Goal: Task Accomplishment & Management: Use online tool/utility

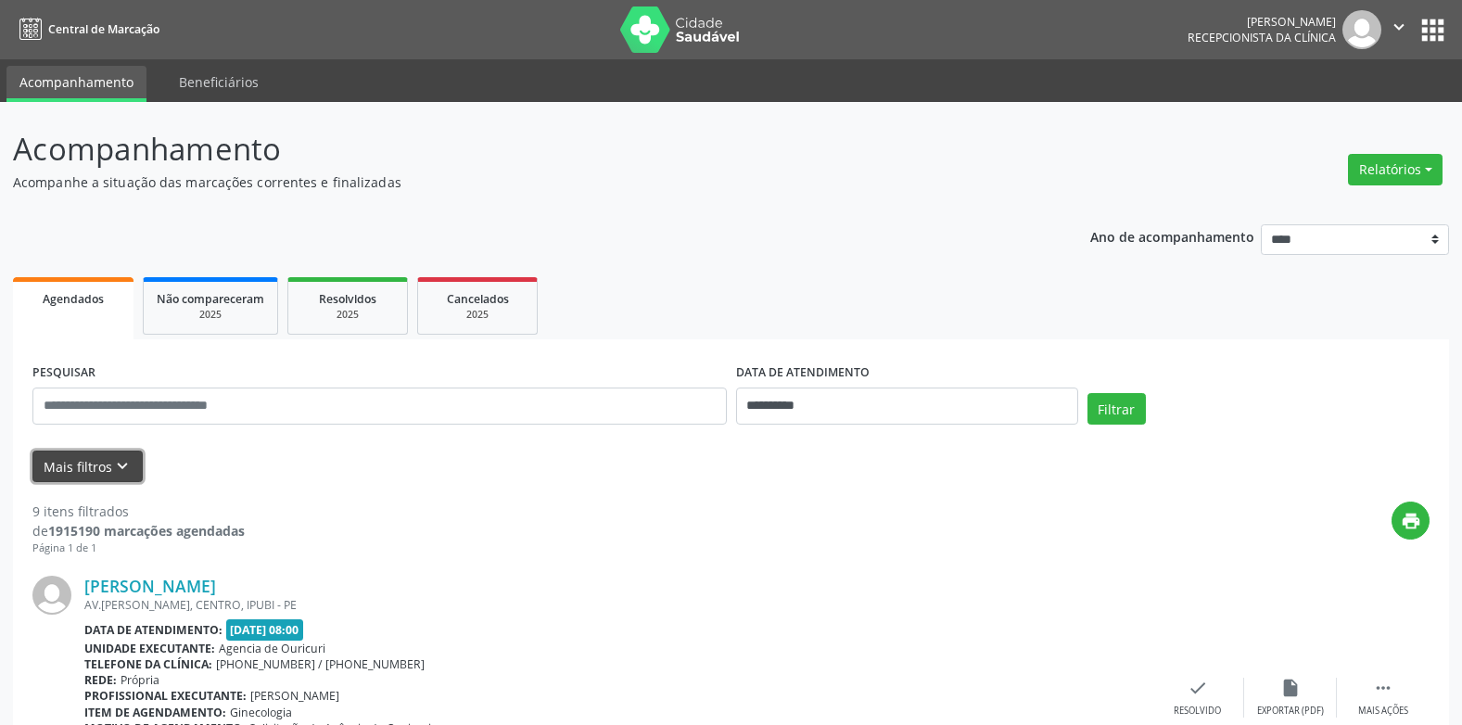
click at [113, 464] on icon "keyboard_arrow_down" at bounding box center [122, 466] width 20 height 20
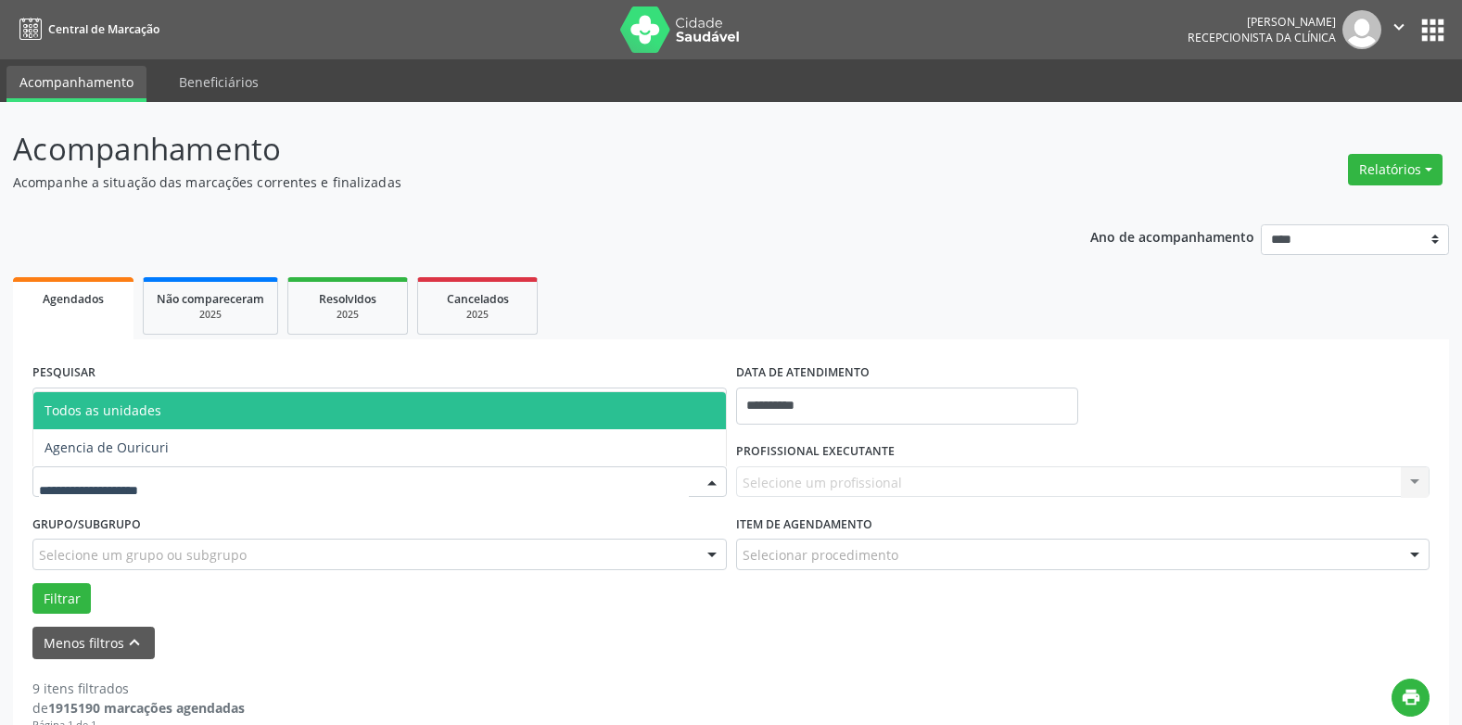
click at [714, 484] on div at bounding box center [712, 483] width 28 height 32
click at [1423, 479] on div "Selecione um profissional Nenhum resultado encontrado para: " " Não há nenhuma …" at bounding box center [1083, 482] width 694 height 32
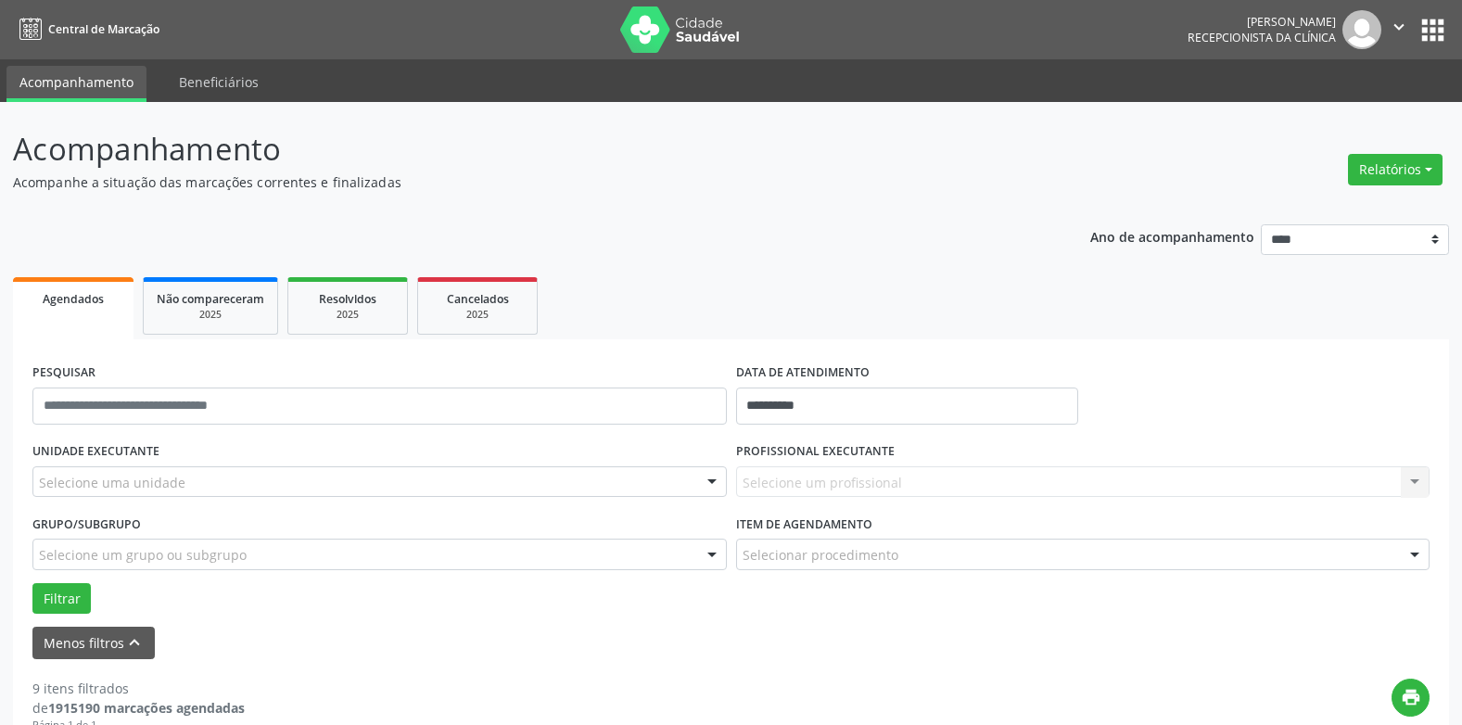
click at [1416, 556] on div at bounding box center [1415, 556] width 28 height 32
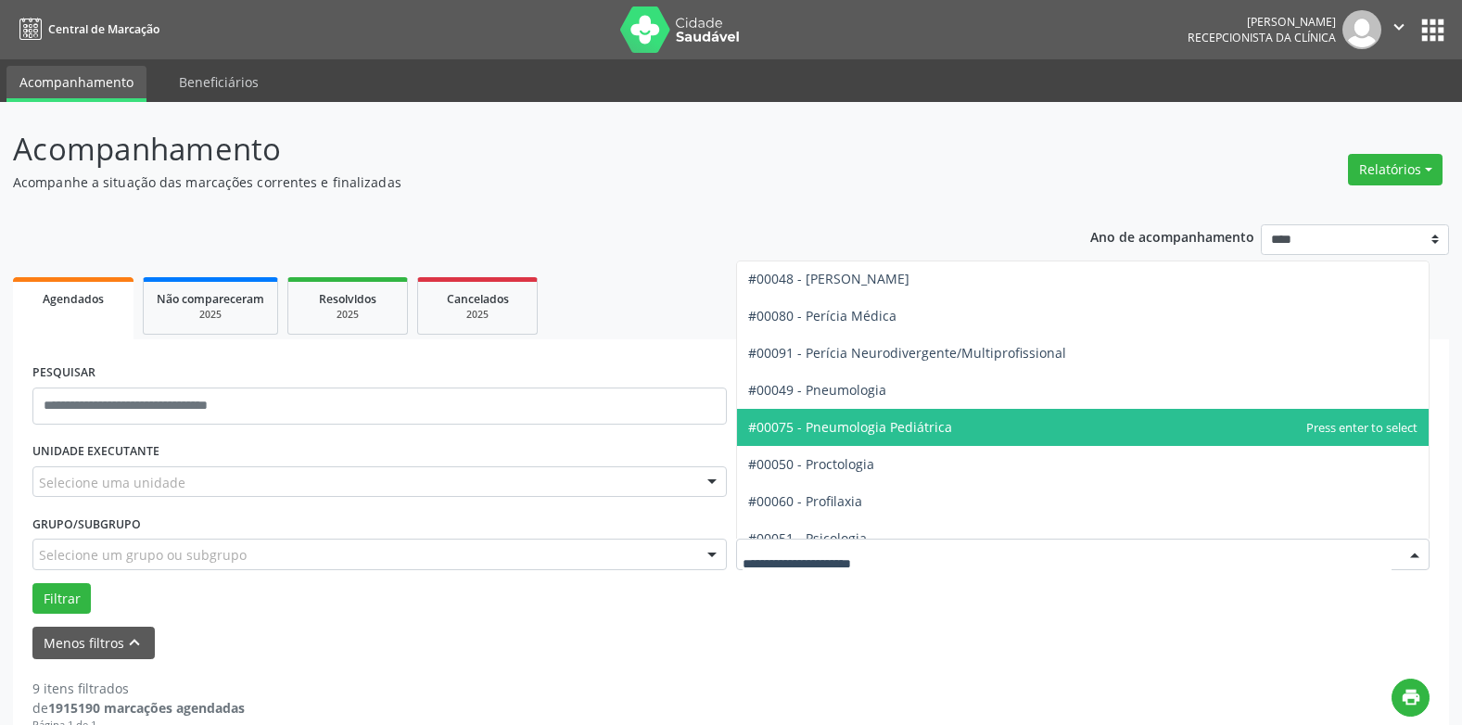
scroll to position [2912, 0]
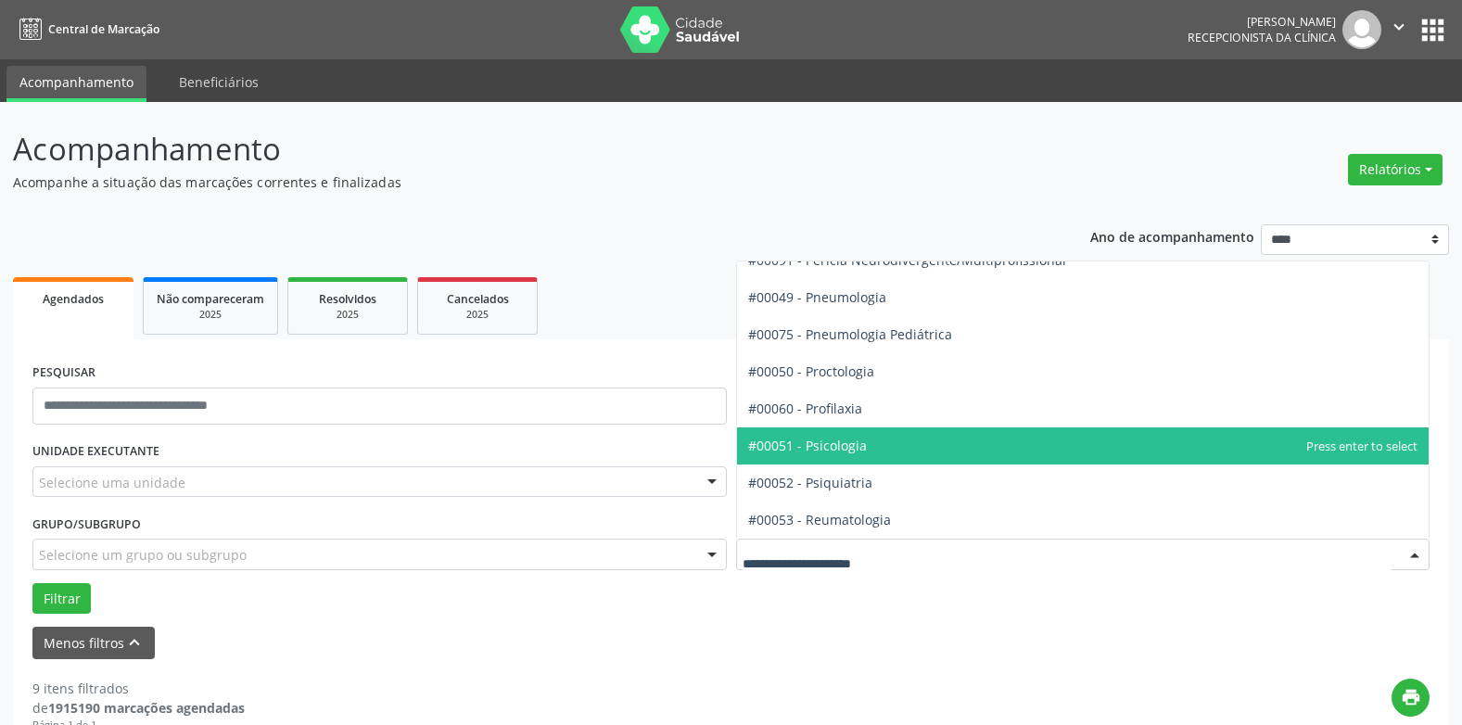
click at [836, 442] on span "#00051 - Psicologia" at bounding box center [807, 446] width 119 height 18
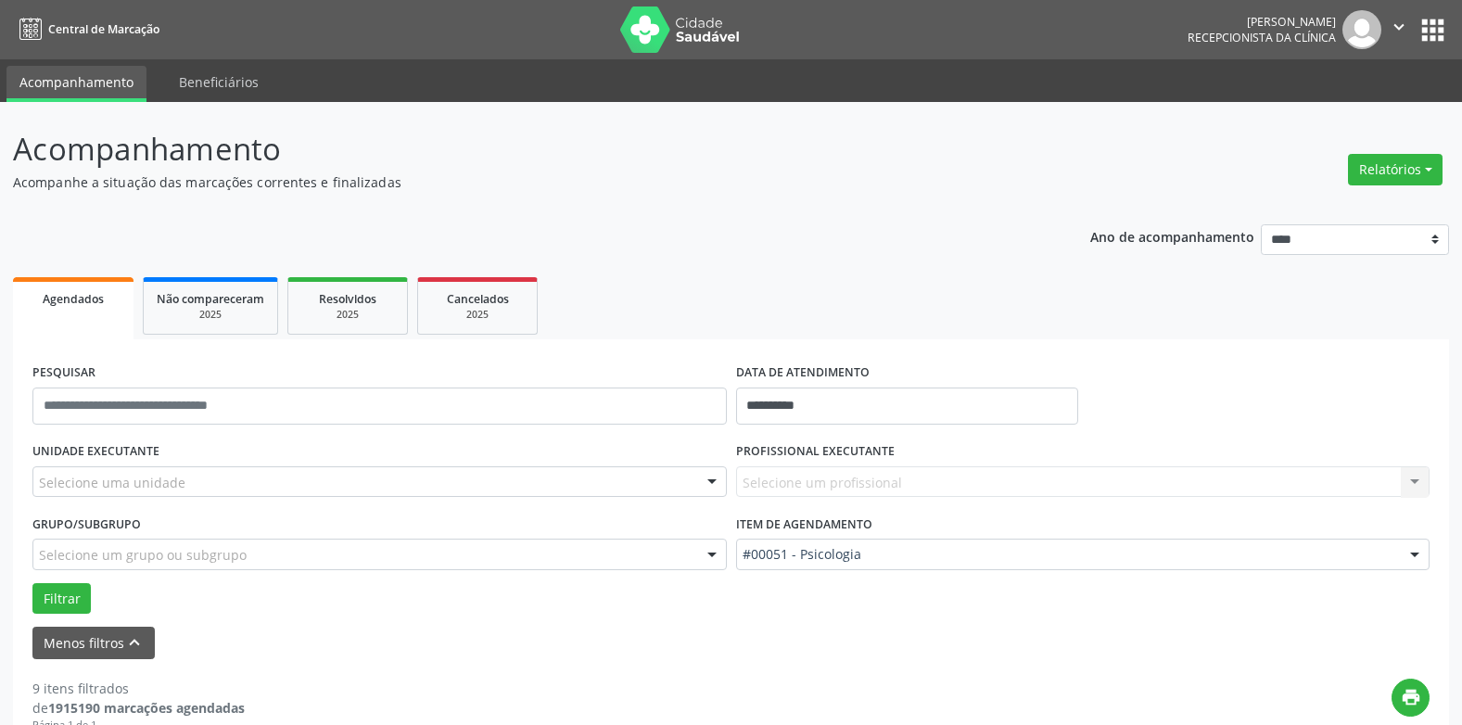
click at [1392, 480] on div "Selecione um profissional Nenhum resultado encontrado para: " " Não há nenhuma …" at bounding box center [1083, 482] width 694 height 32
click at [701, 476] on div at bounding box center [712, 483] width 28 height 32
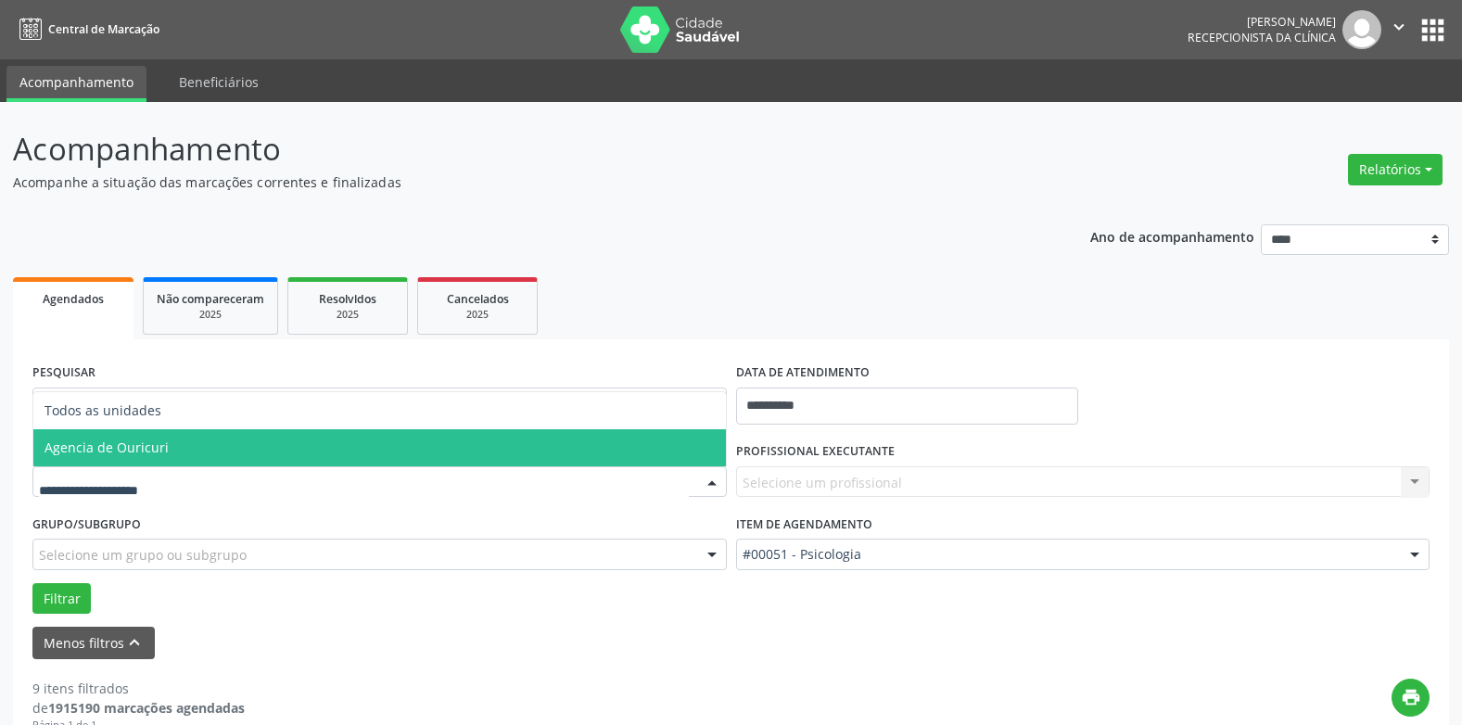
click at [425, 437] on span "Agencia de Ouricuri" at bounding box center [379, 447] width 693 height 37
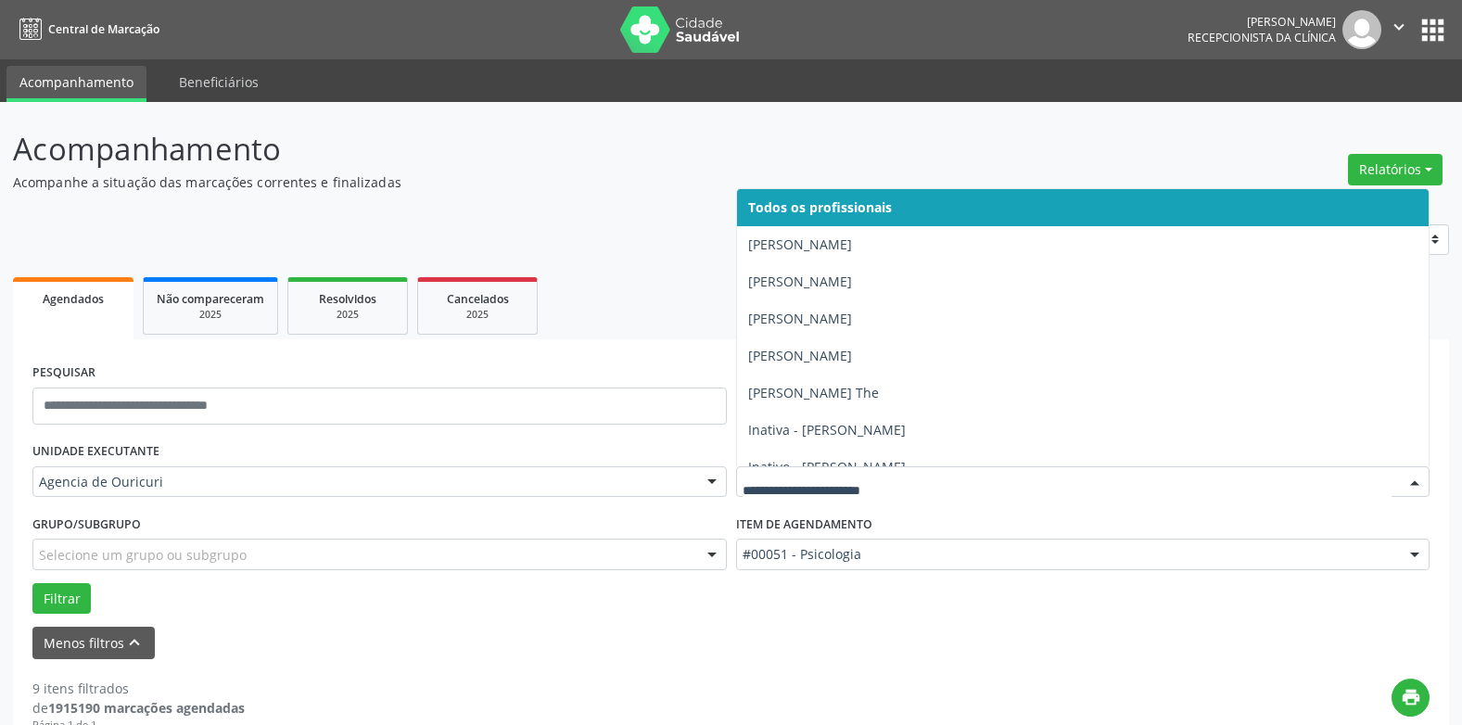
click at [1421, 476] on div at bounding box center [1415, 483] width 28 height 32
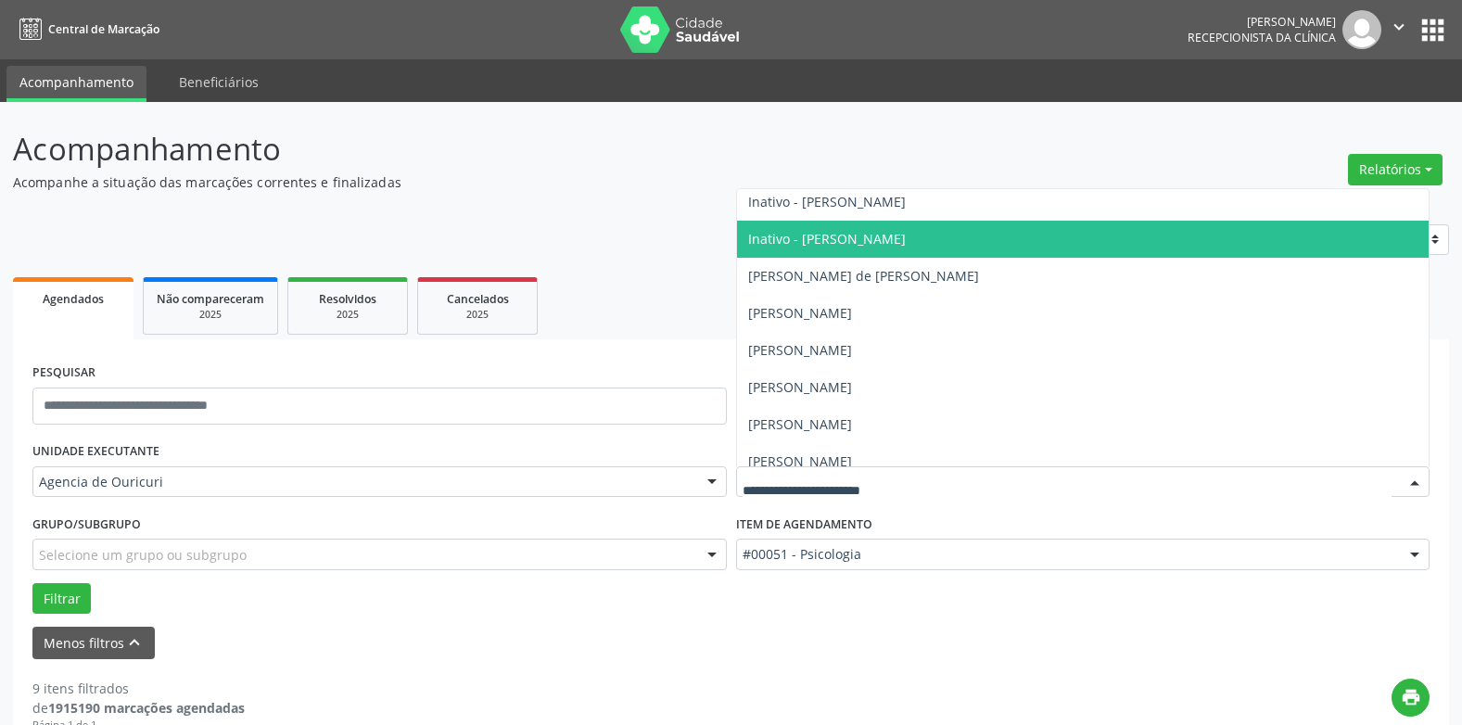
scroll to position [278, 0]
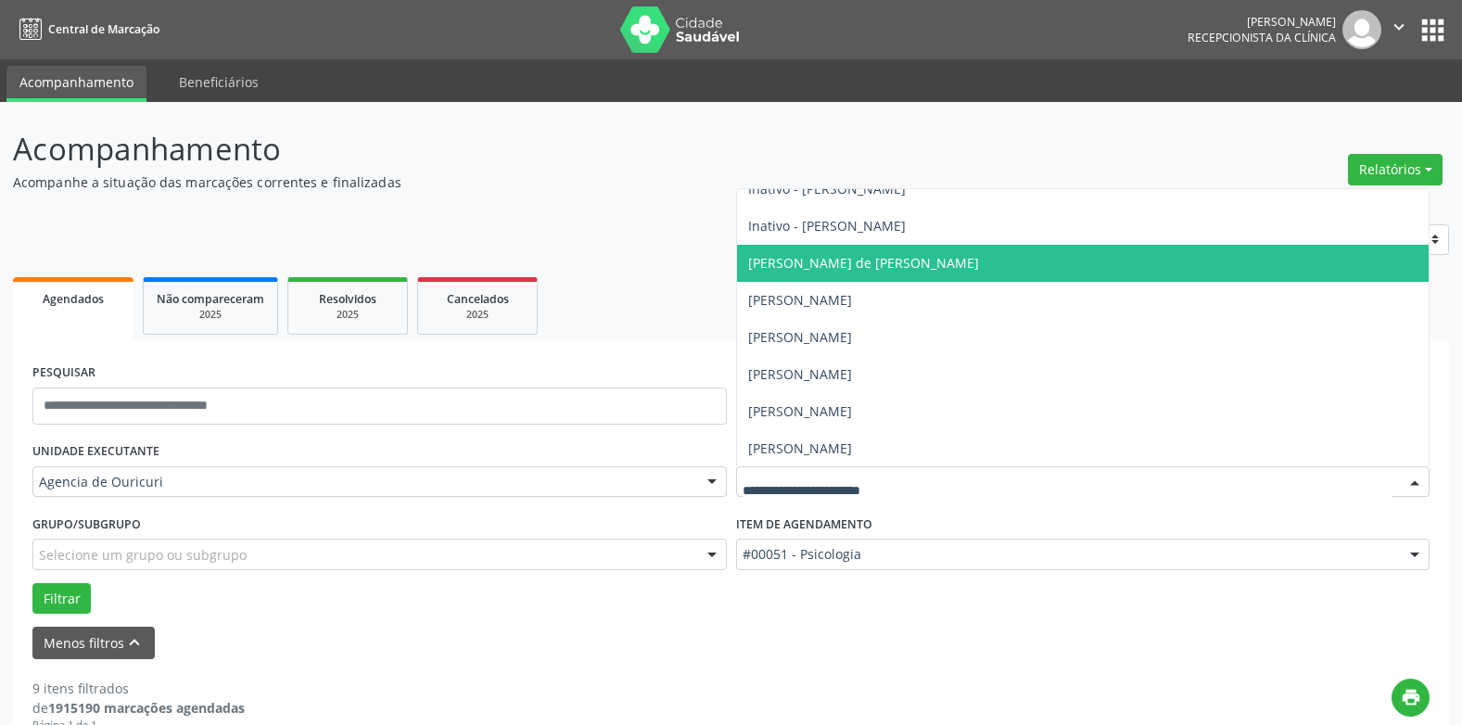
click at [805, 269] on span "[PERSON_NAME] de [PERSON_NAME]" at bounding box center [863, 263] width 231 height 18
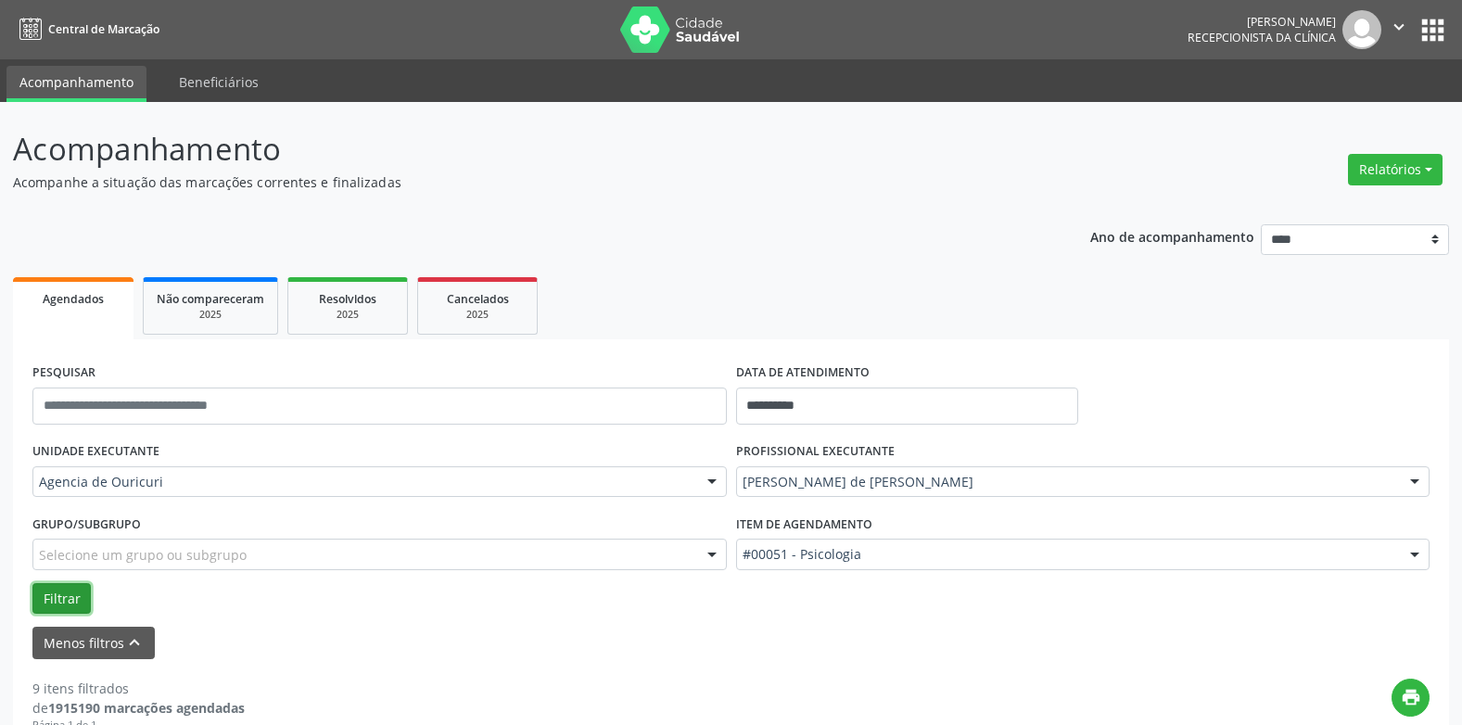
click at [70, 591] on button "Filtrar" at bounding box center [61, 599] width 58 height 32
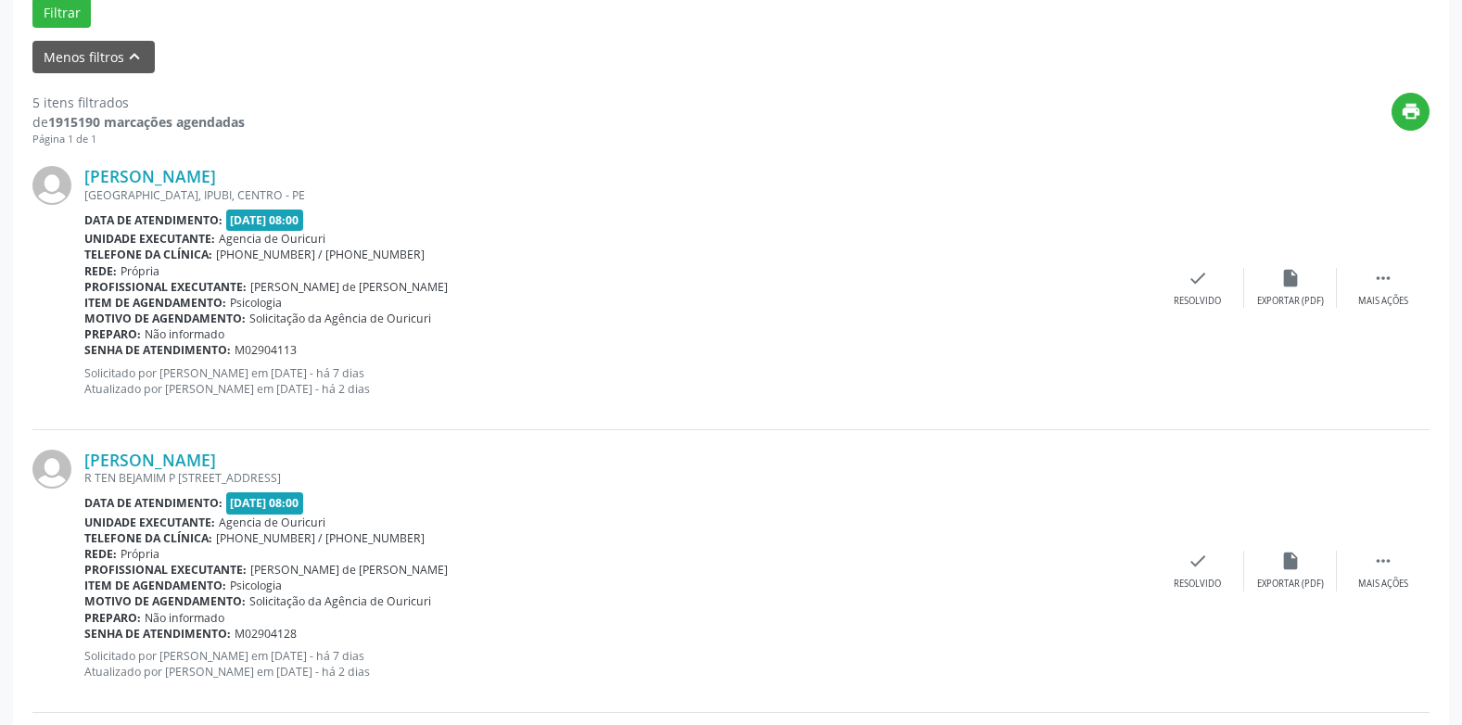
scroll to position [528, 0]
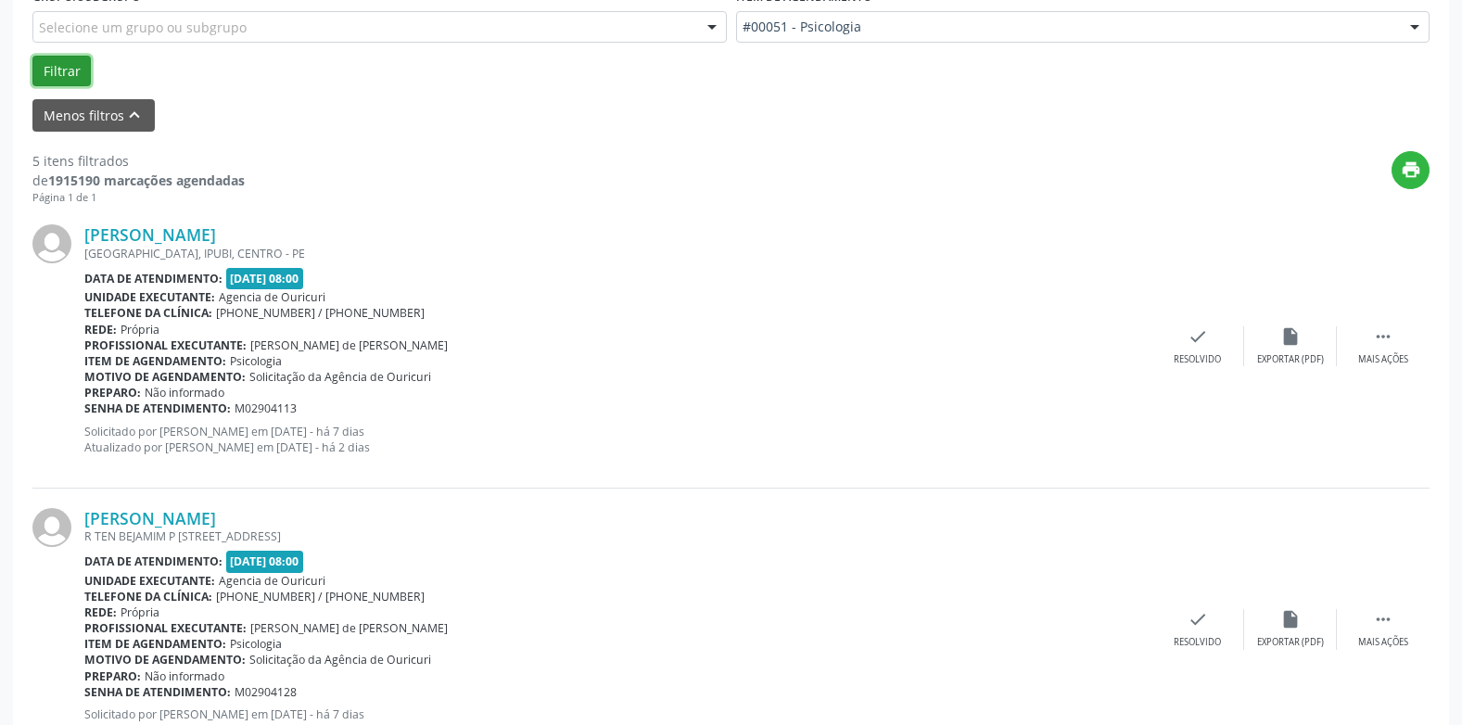
click at [50, 63] on button "Filtrar" at bounding box center [61, 72] width 58 height 32
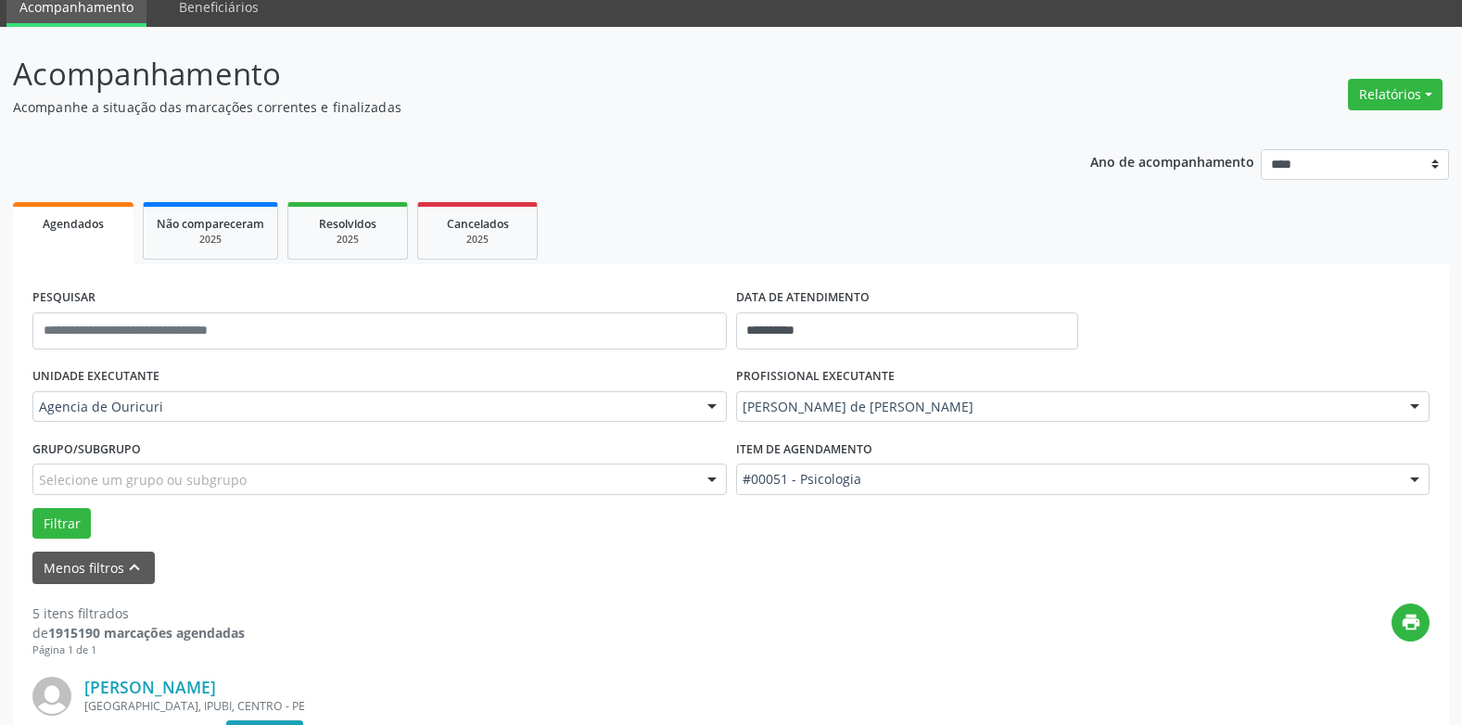
scroll to position [0, 0]
